Goal: Information Seeking & Learning: Learn about a topic

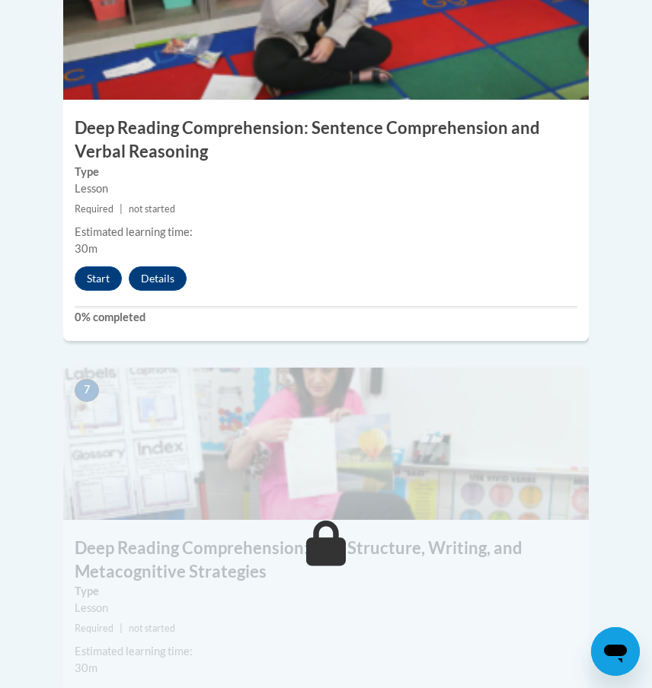
scroll to position [2604, 0]
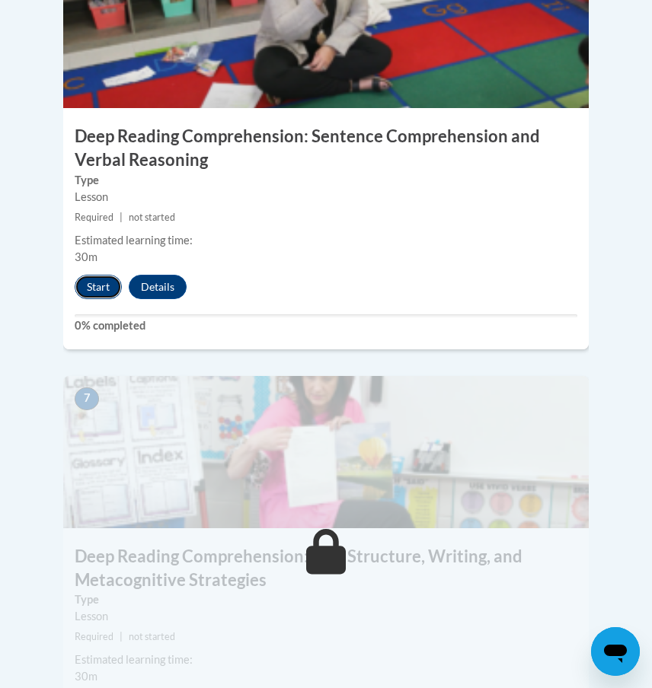
click at [110, 275] on button "Start" at bounding box center [98, 287] width 47 height 24
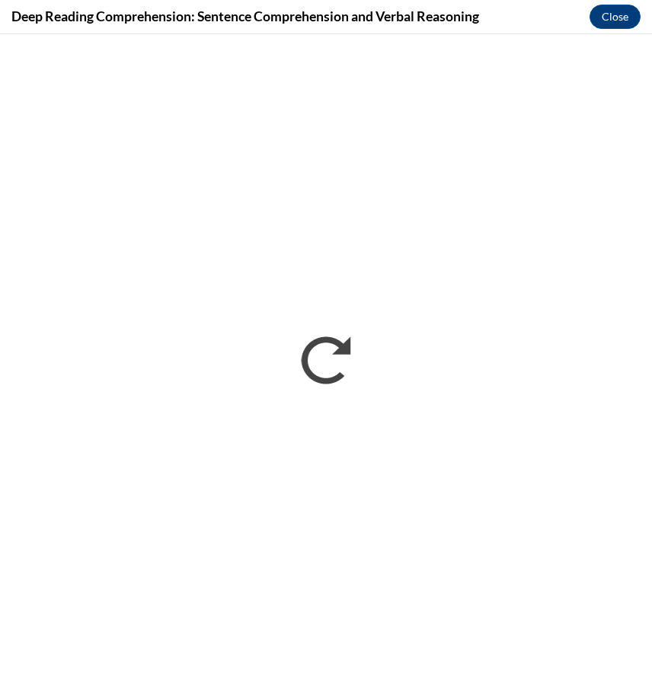
scroll to position [0, 0]
